Goal: Information Seeking & Learning: Learn about a topic

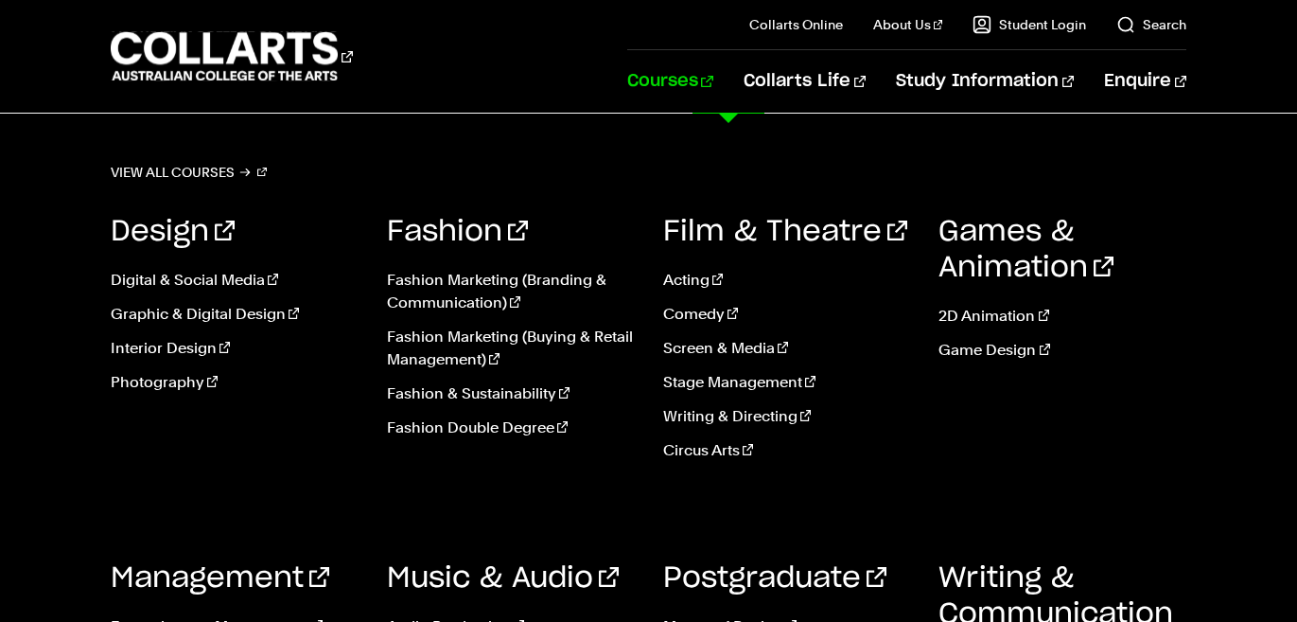
scroll to position [592, 0]
click at [719, 411] on link "Writing & Directing" at bounding box center [787, 416] width 248 height 23
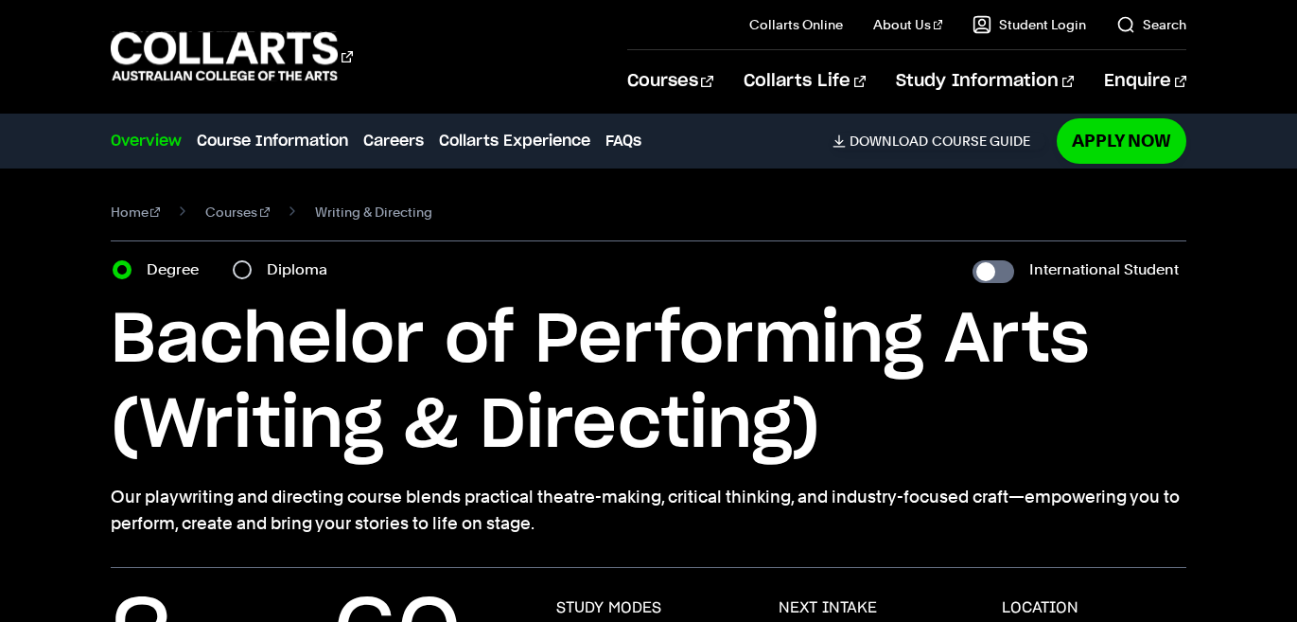
scroll to position [72, 0]
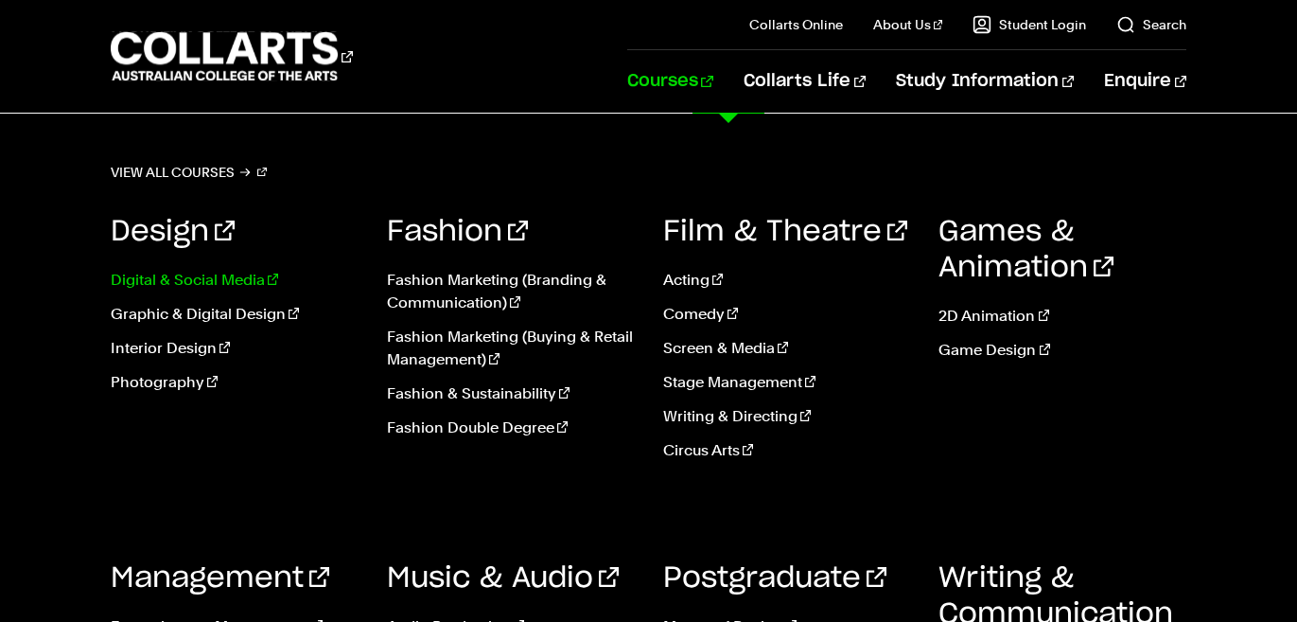
click at [222, 284] on link "Digital & Social Media" at bounding box center [235, 280] width 248 height 23
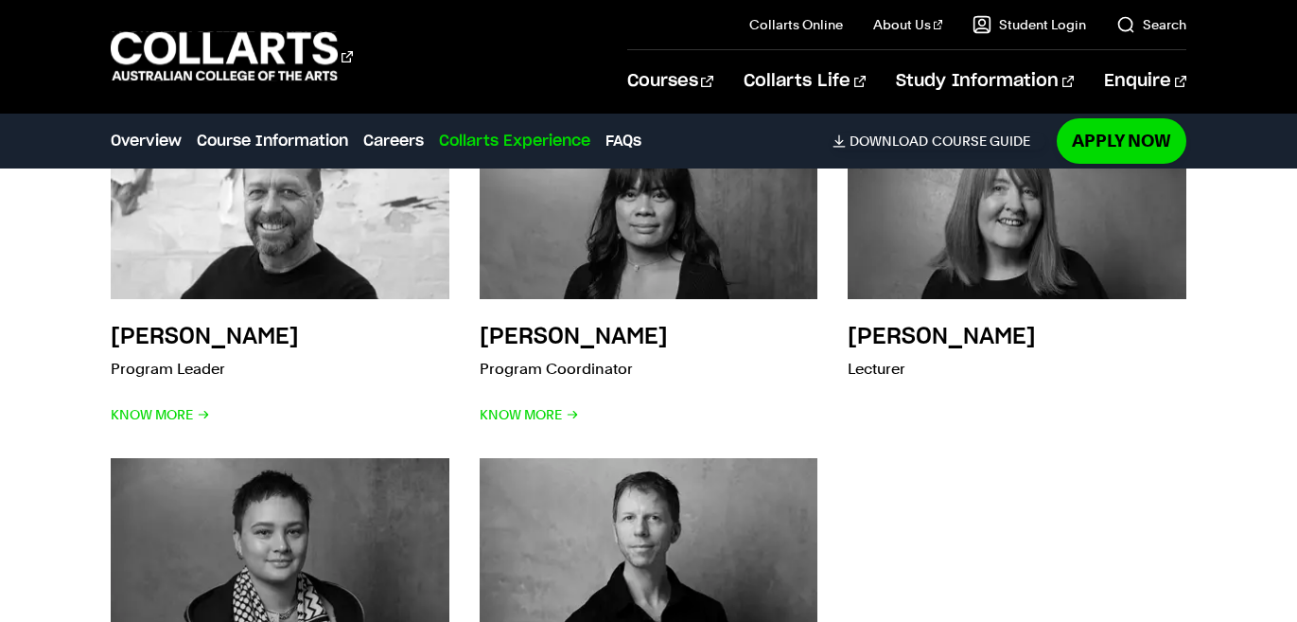
scroll to position [5300, 0]
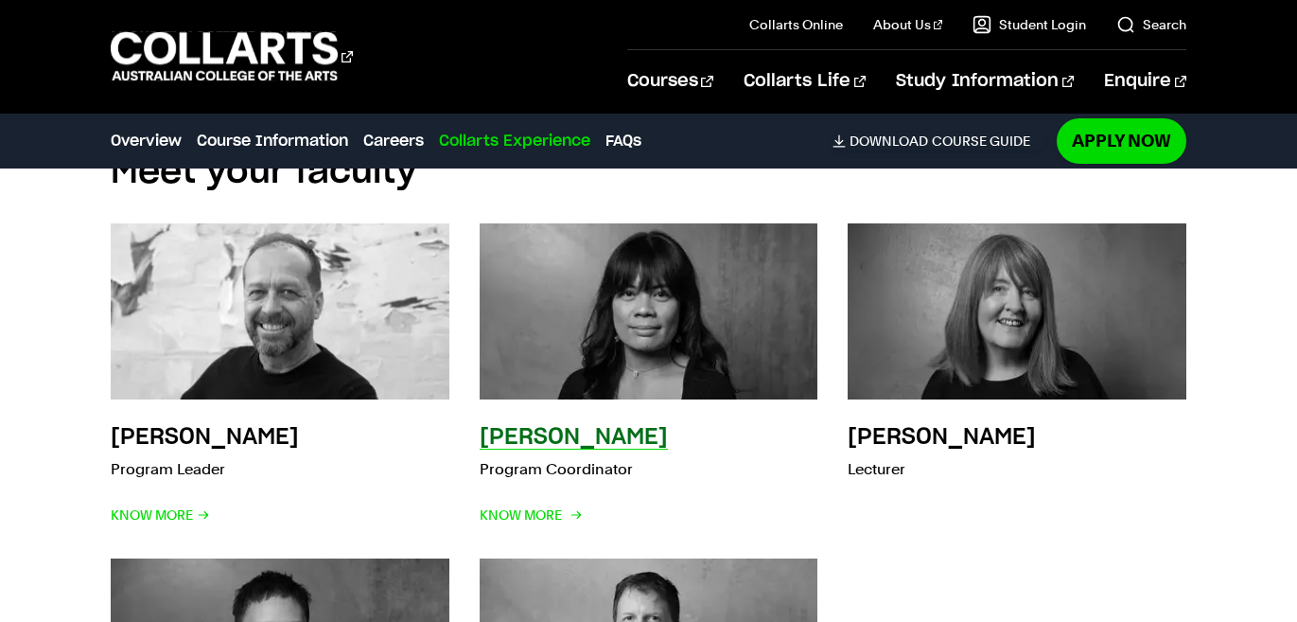
click at [594, 422] on div "Cathy Sison Program Coordinator Know More" at bounding box center [574, 475] width 188 height 106
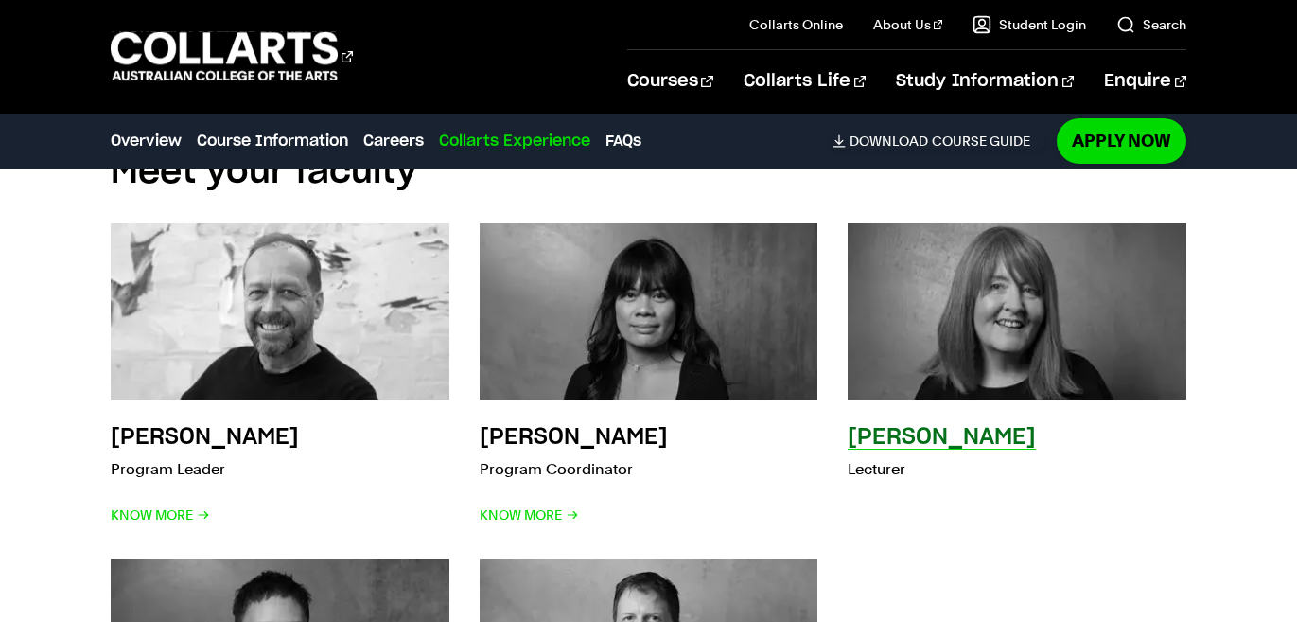
click at [879, 426] on h3 "Lisa Campton" at bounding box center [942, 437] width 188 height 23
click at [891, 456] on p "Lecturer" at bounding box center [942, 469] width 188 height 26
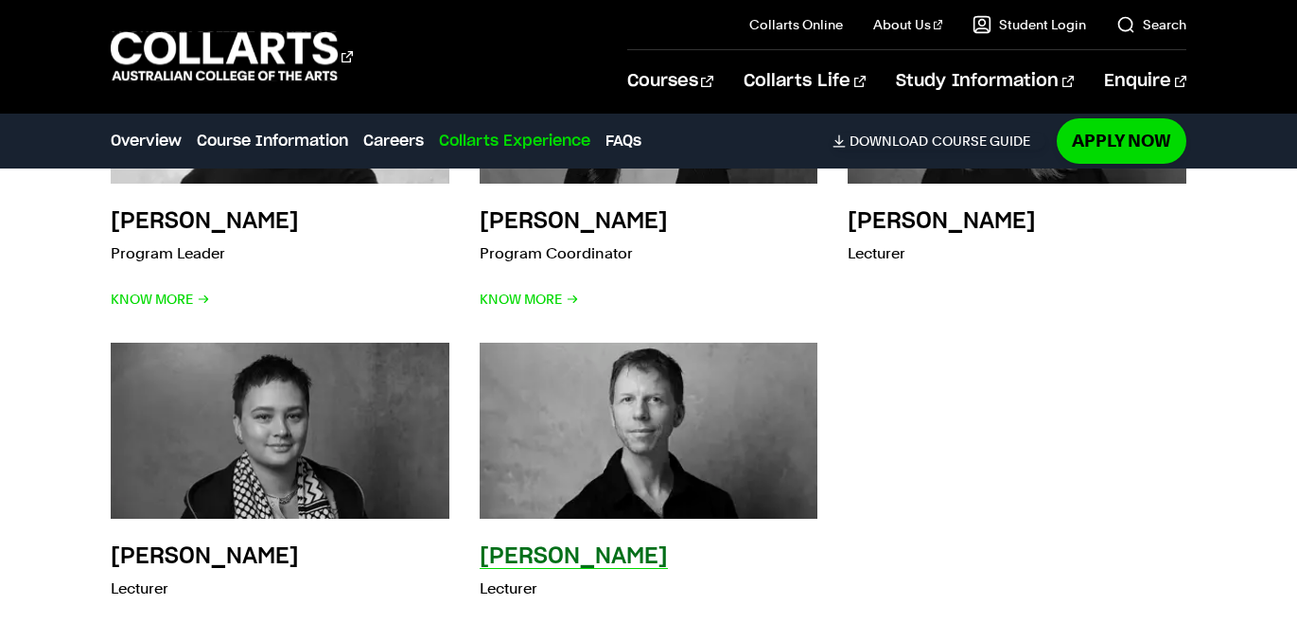
scroll to position [5520, 0]
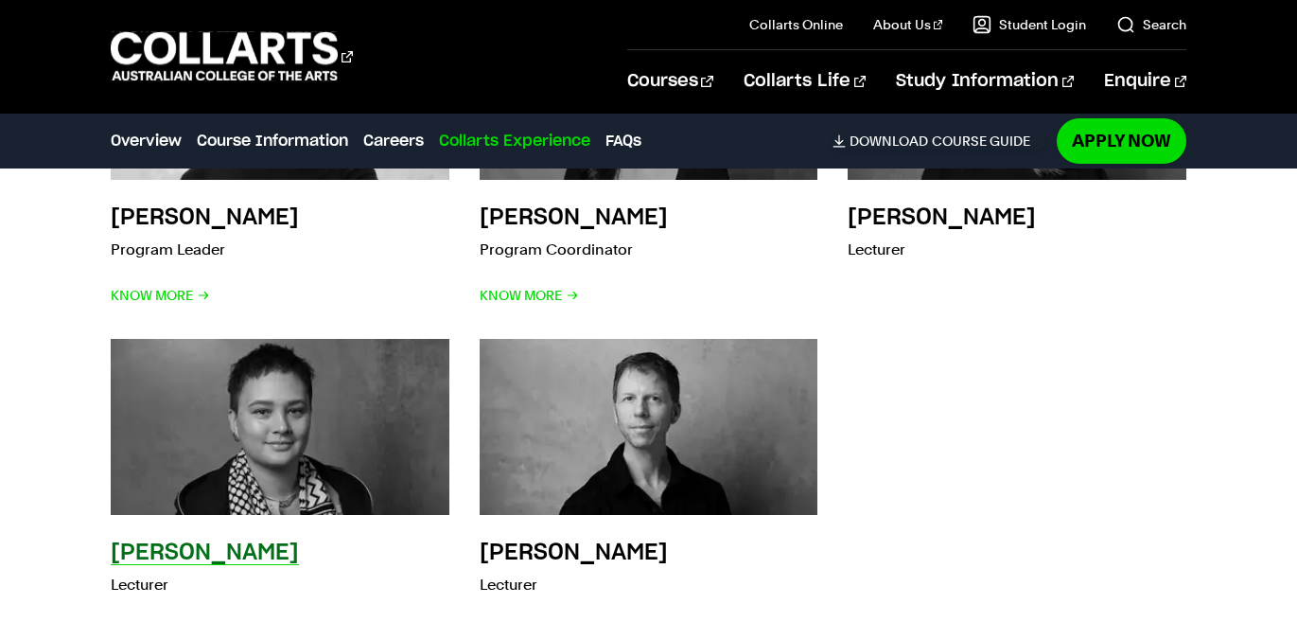
click at [248, 537] on div "Emma Ismawi Lecturer Know More" at bounding box center [205, 590] width 188 height 106
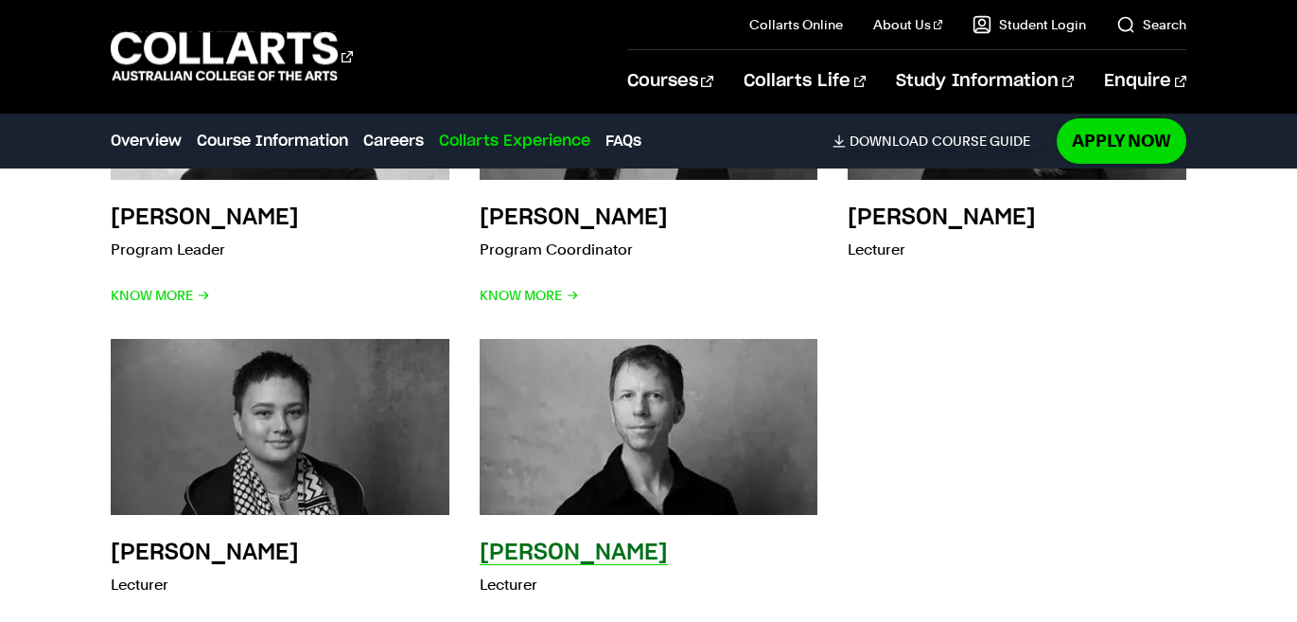
click at [538, 541] on h3 "Aaron Walker" at bounding box center [574, 552] width 188 height 23
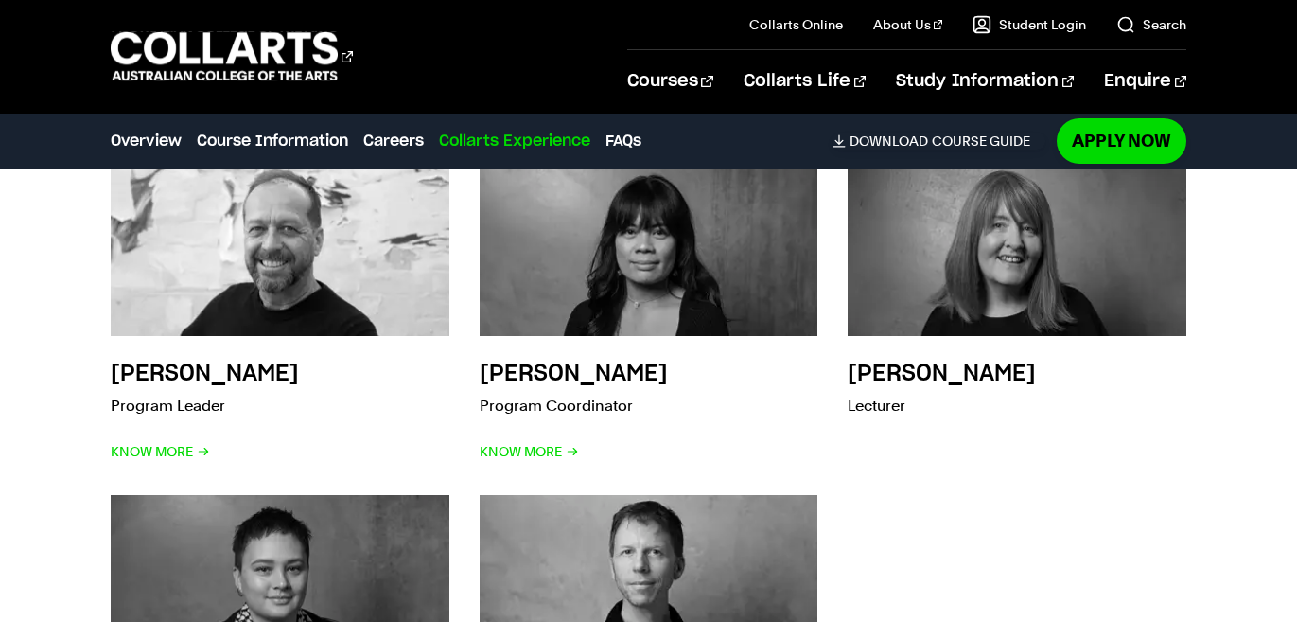
scroll to position [5366, 0]
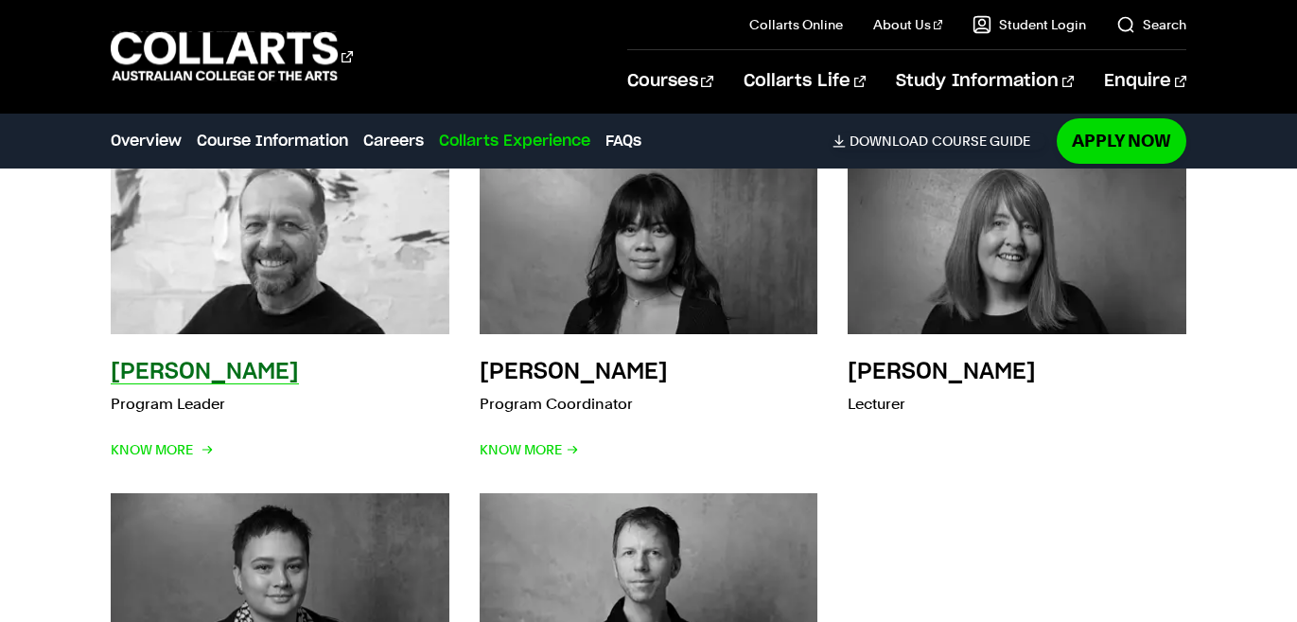
click at [262, 360] on h3 "Cameron Rose" at bounding box center [205, 371] width 188 height 23
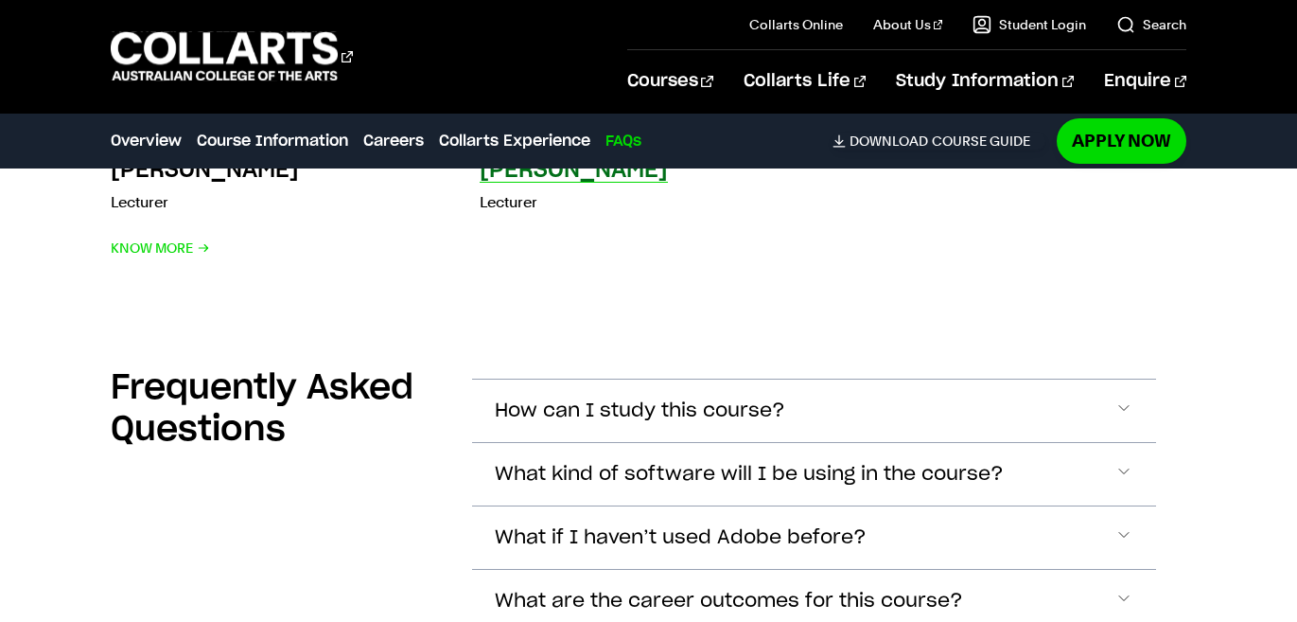
scroll to position [5921, 0]
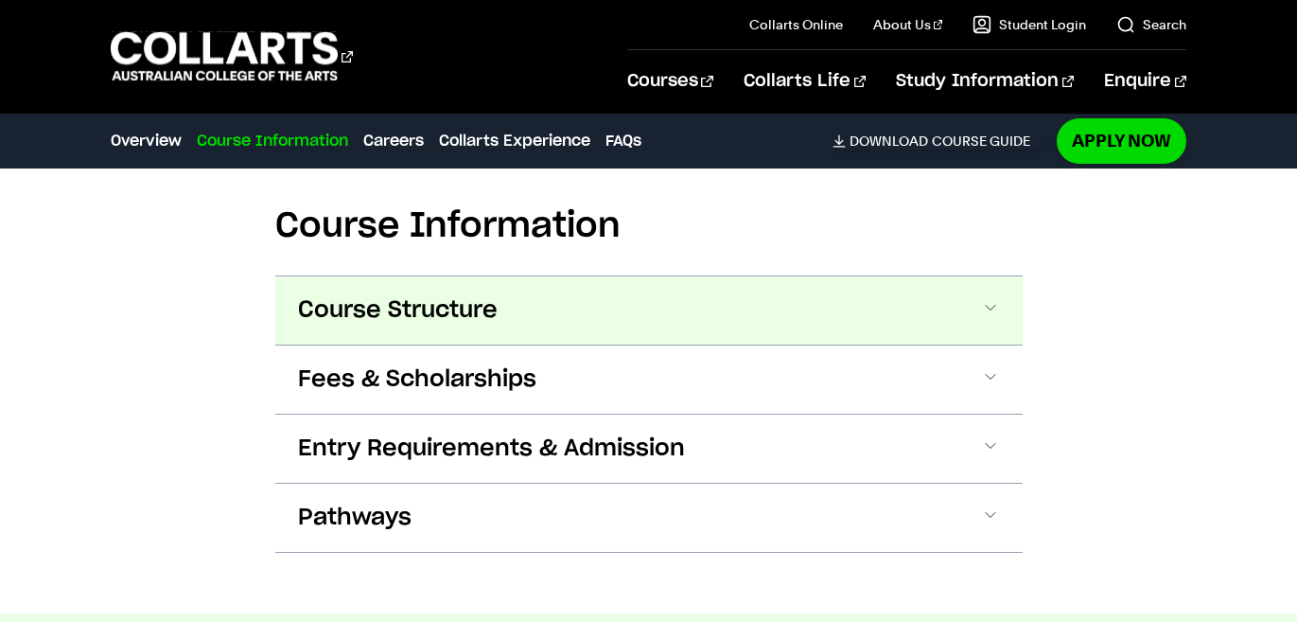
click at [998, 298] on span at bounding box center [990, 310] width 19 height 25
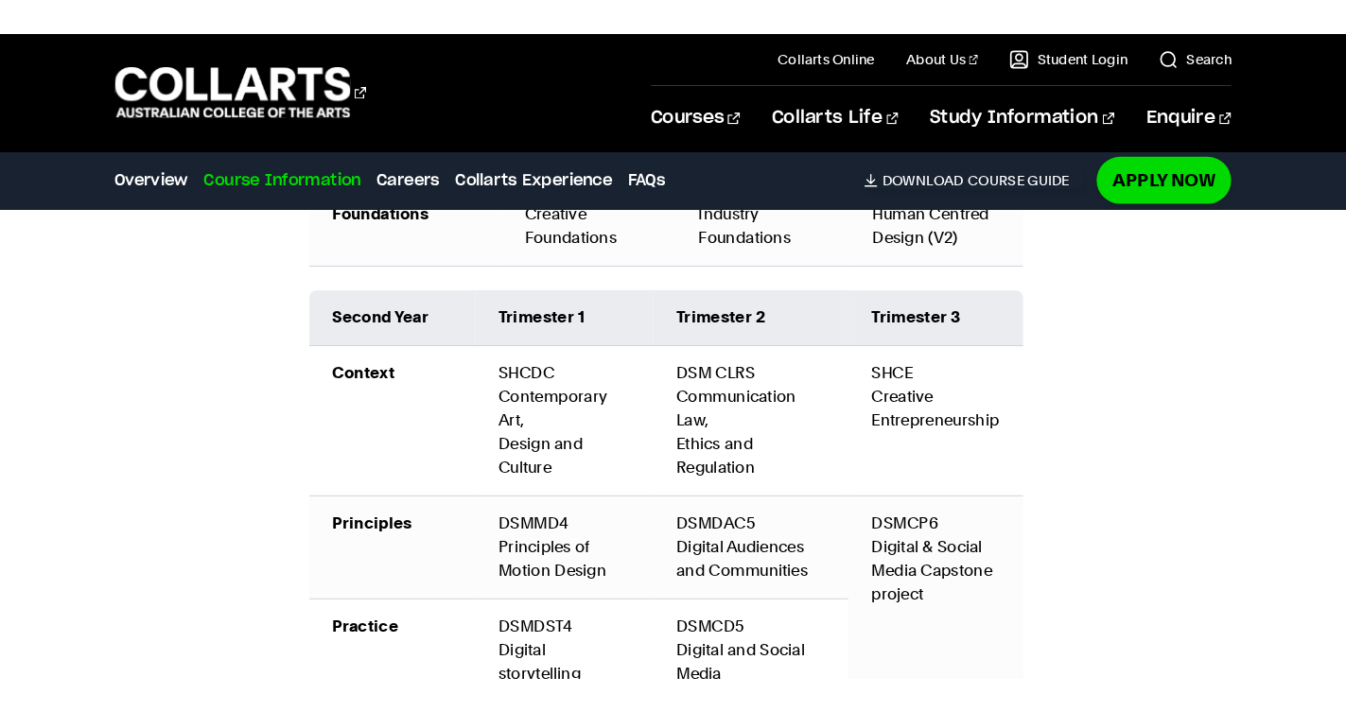
scroll to position [3044, 0]
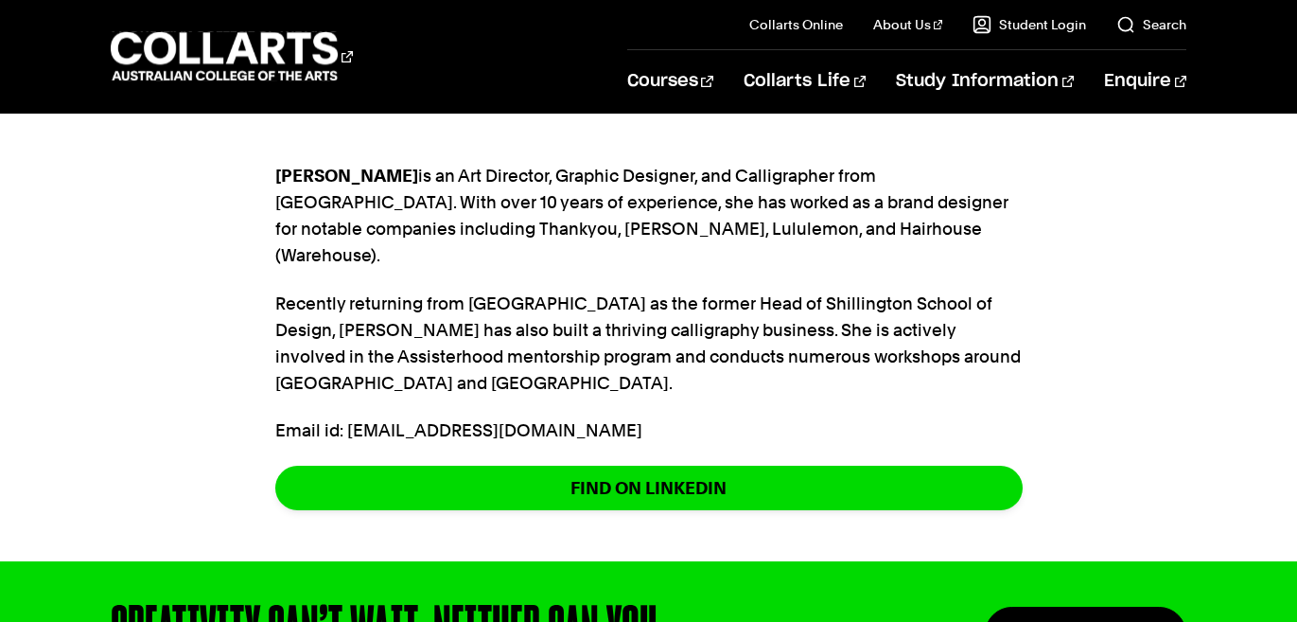
scroll to position [539, 0]
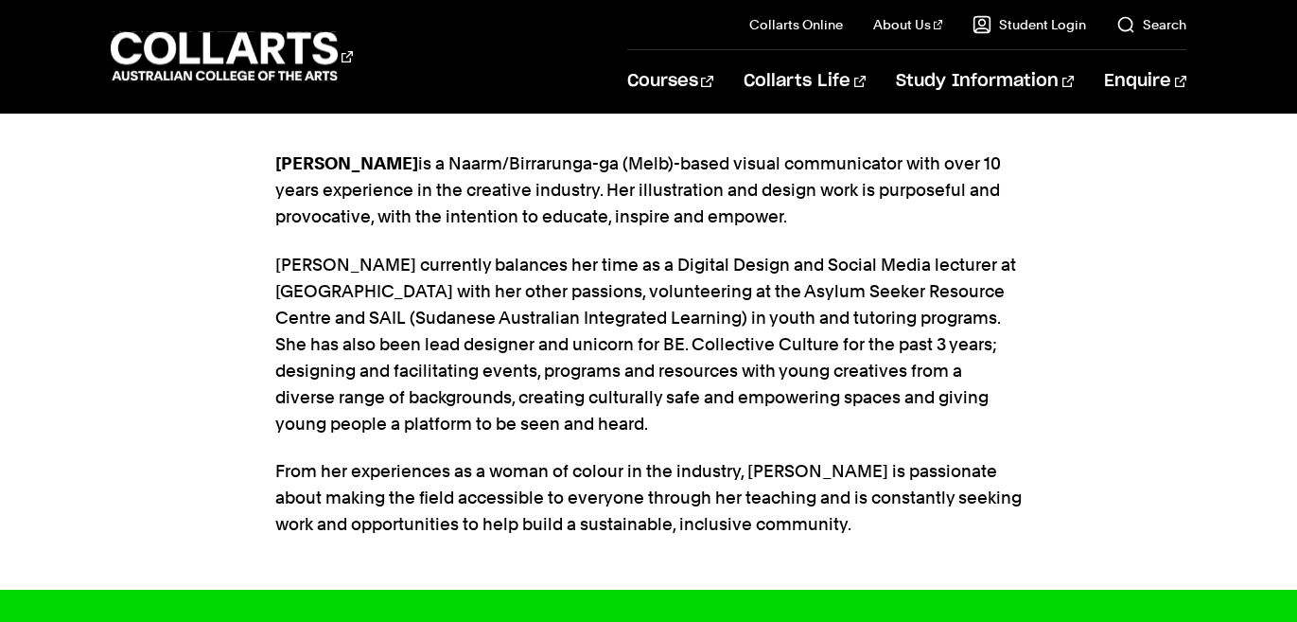
scroll to position [550, 0]
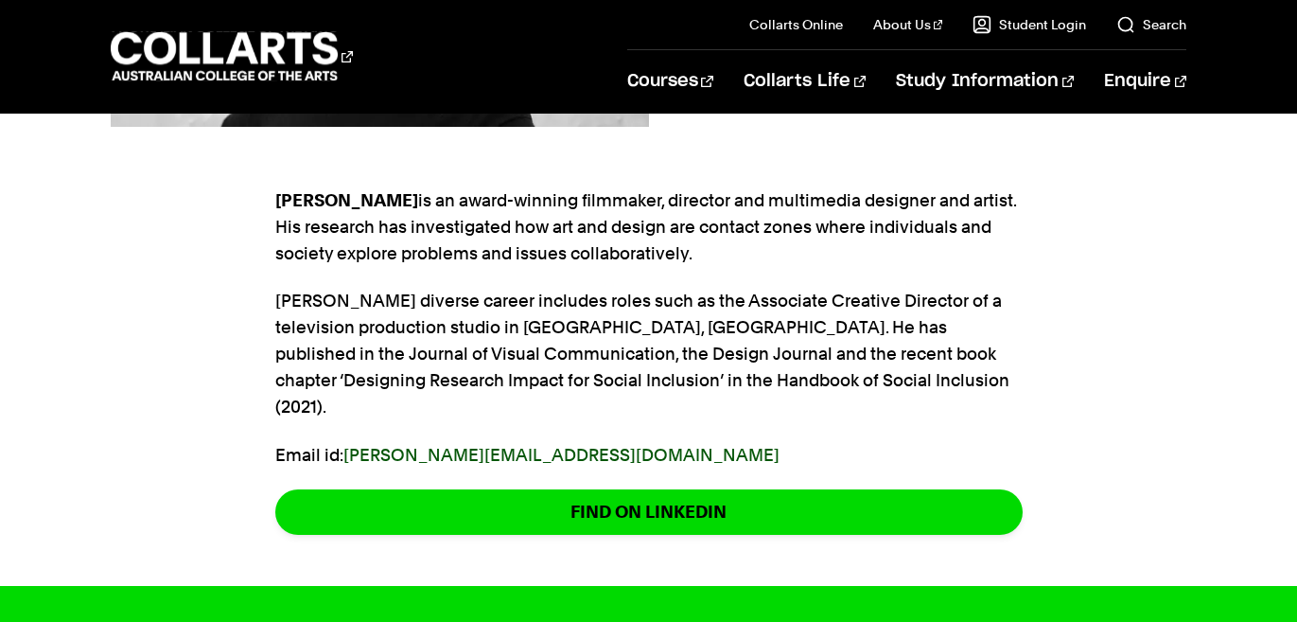
scroll to position [513, 0]
